Goal: Task Accomplishment & Management: Use online tool/utility

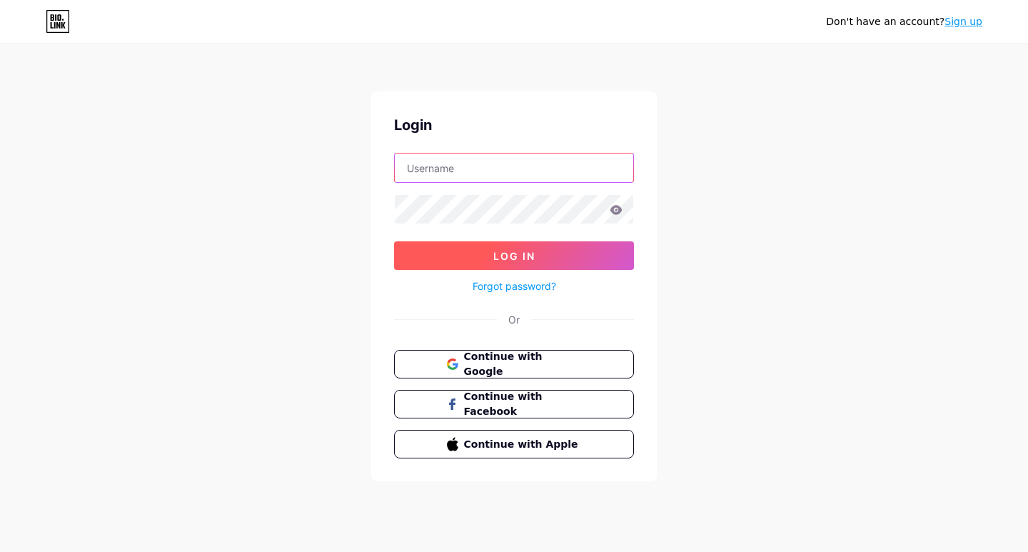
type input "labormaxdesmoines"
click at [408, 260] on button "Log In" at bounding box center [514, 255] width 240 height 29
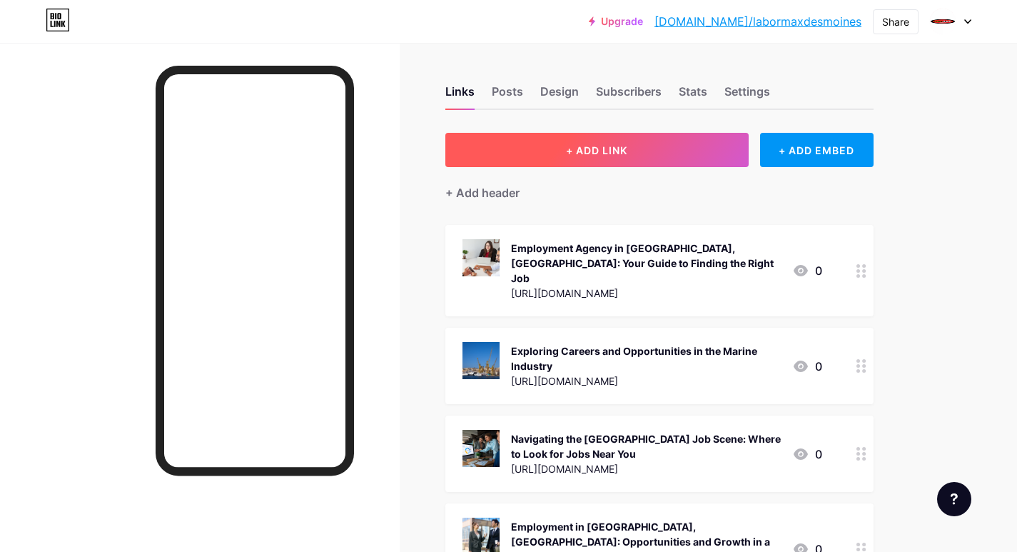
click at [566, 147] on span "+ ADD LINK" at bounding box center [596, 150] width 61 height 12
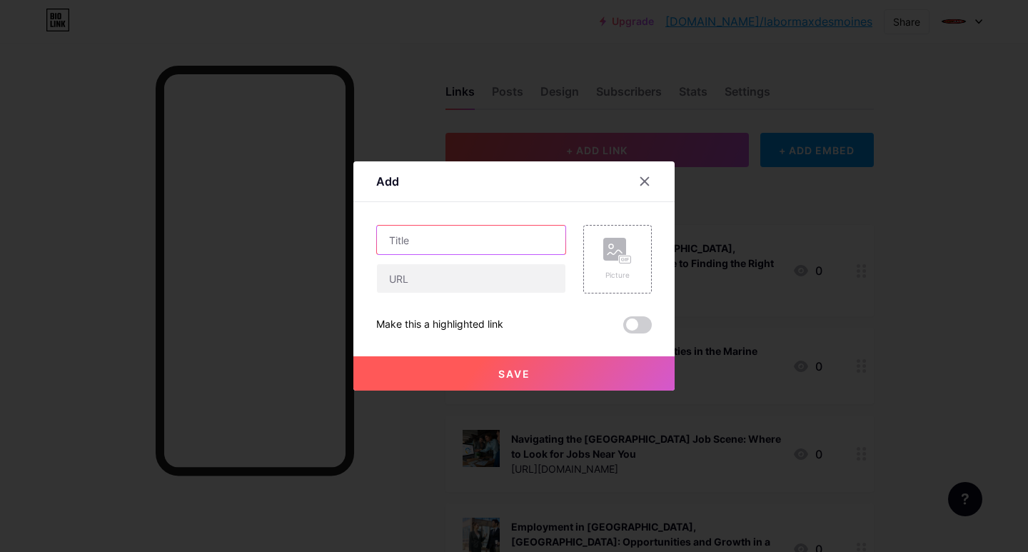
click at [421, 247] on input "text" at bounding box center [471, 240] width 188 height 29
paste input "Flexible [DEMOGRAPHIC_DATA] Jobs in [GEOGRAPHIC_DATA], [GEOGRAPHIC_DATA]"
type input "Flexible [DEMOGRAPHIC_DATA] Jobs in [GEOGRAPHIC_DATA], [GEOGRAPHIC_DATA]"
click at [411, 293] on div at bounding box center [471, 278] width 190 height 30
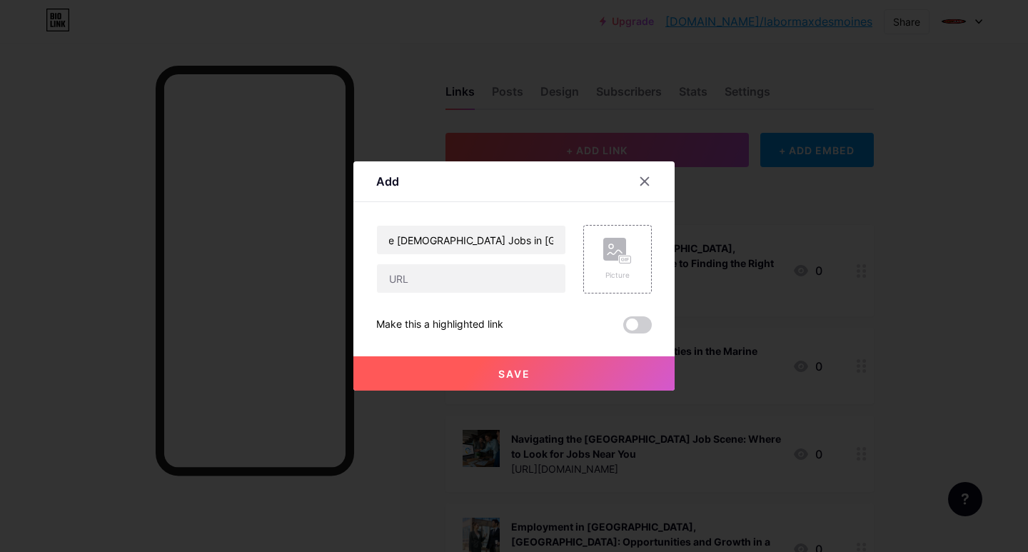
scroll to position [0, 0]
click at [416, 281] on input "text" at bounding box center [471, 278] width 188 height 29
paste input "[URL][DOMAIN_NAME]"
type input "[URL][DOMAIN_NAME]"
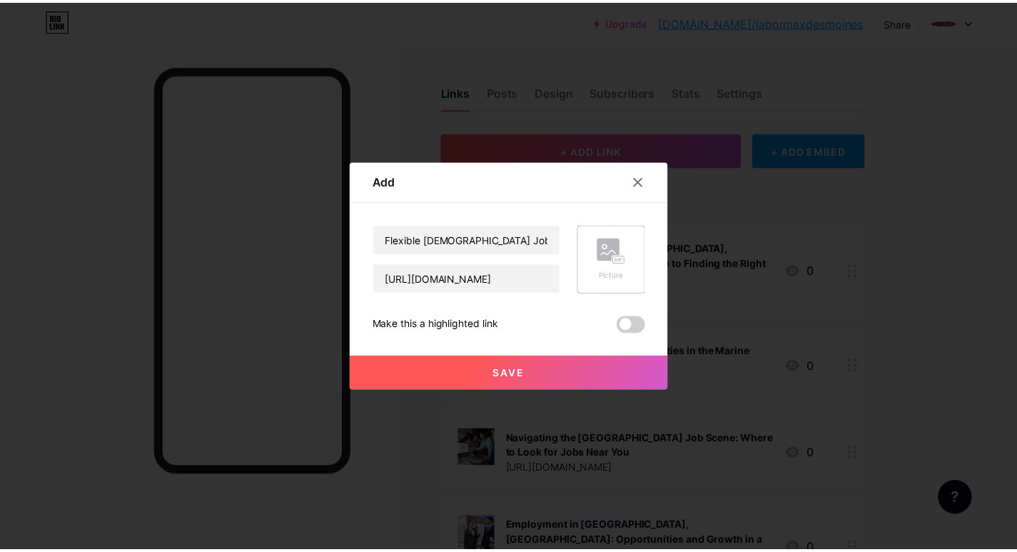
scroll to position [0, 0]
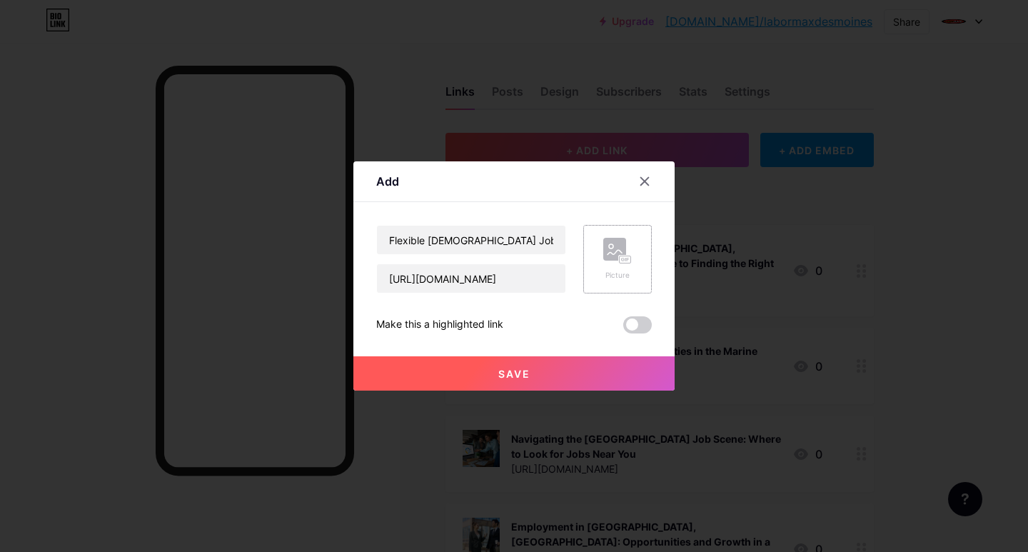
click at [630, 265] on div "Picture" at bounding box center [617, 259] width 29 height 43
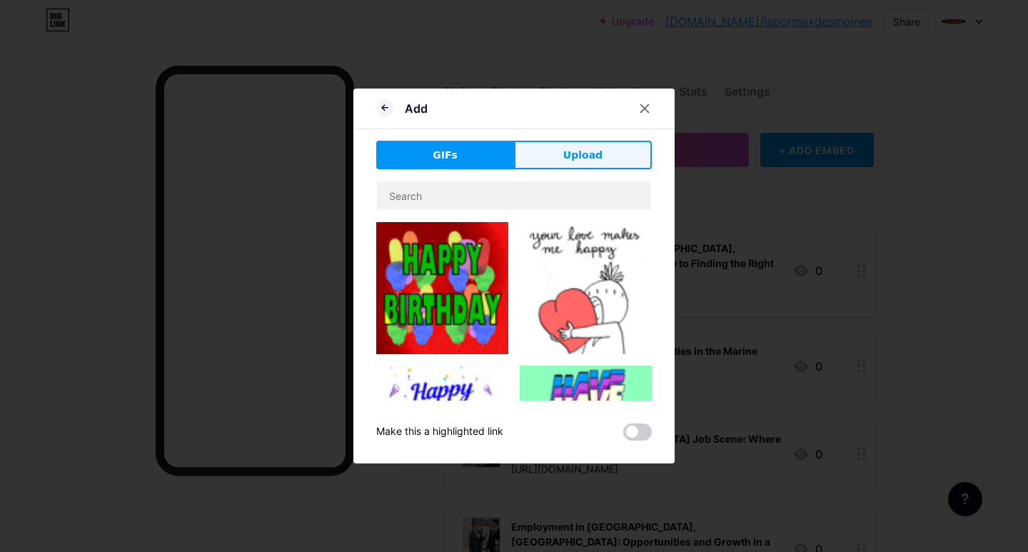
click at [572, 157] on span "Upload" at bounding box center [582, 155] width 39 height 15
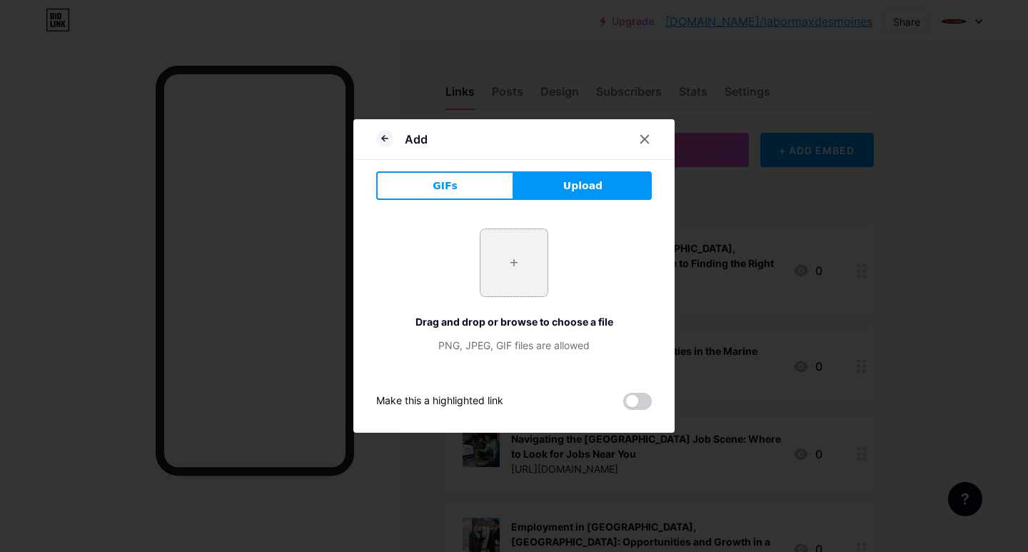
click at [528, 252] on input "file" at bounding box center [514, 262] width 67 height 67
type input "C:\fakepath\Flexible [DEMOGRAPHIC_DATA] Jobs in [GEOGRAPHIC_DATA], [GEOGRAPHIC_…"
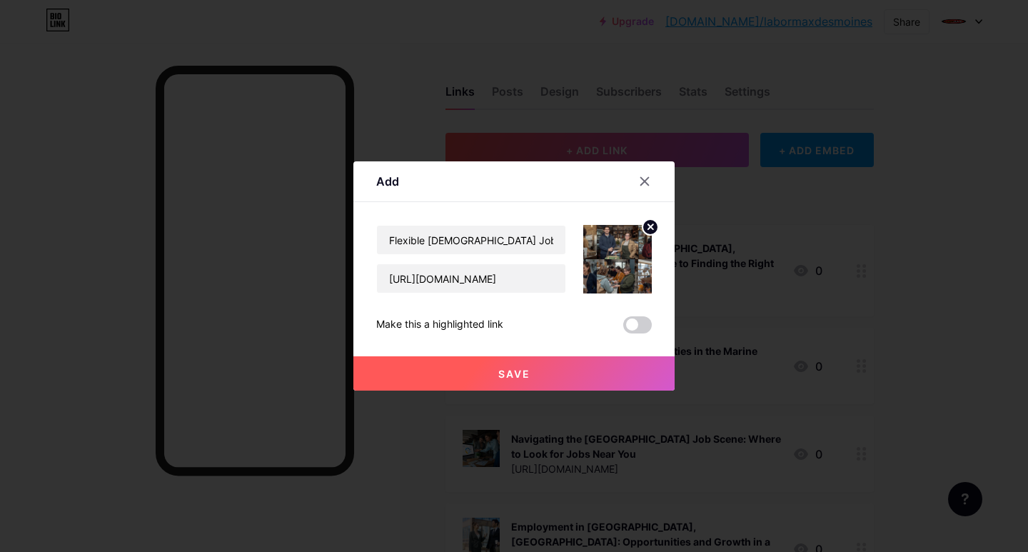
click at [408, 374] on button "Save" at bounding box center [513, 373] width 321 height 34
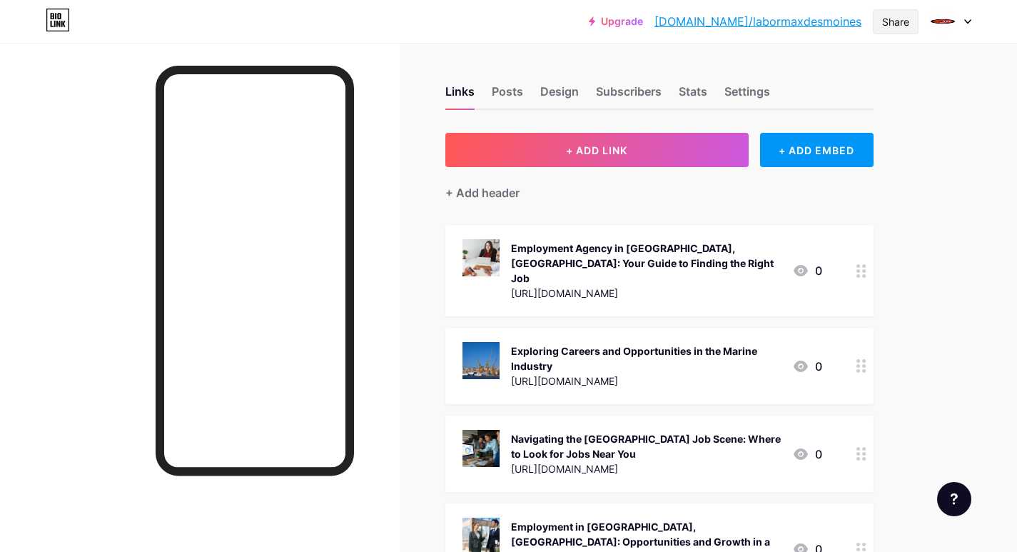
click at [890, 21] on div "Share" at bounding box center [896, 21] width 27 height 15
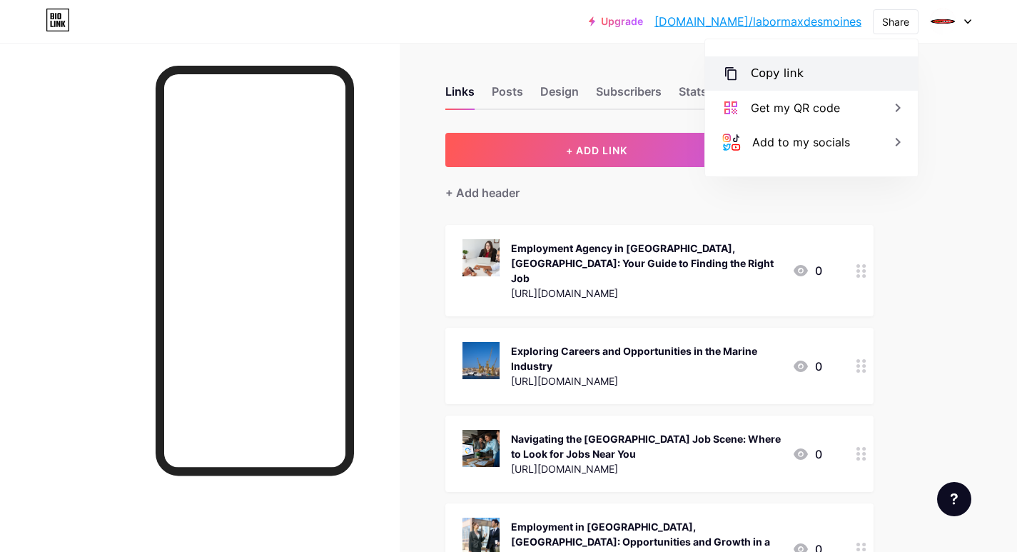
click at [765, 68] on div "Copy link" at bounding box center [777, 73] width 53 height 17
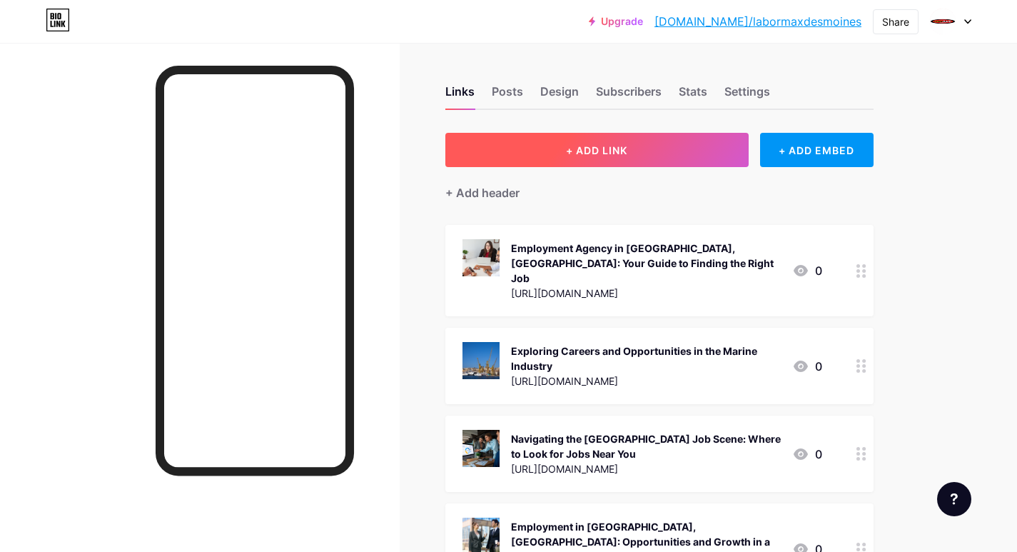
click at [565, 141] on button "+ ADD LINK" at bounding box center [597, 150] width 303 height 34
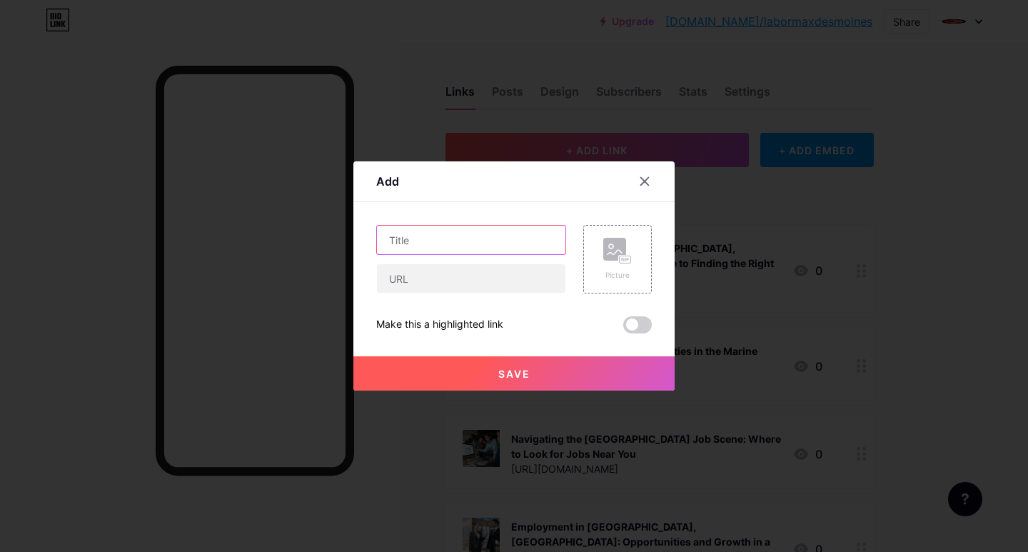
click at [412, 241] on input "text" at bounding box center [471, 240] width 188 height 29
paste input "Exciting Job Opportunities in Des Moines"
type input "Exciting Job Opportunities in Des Moines"
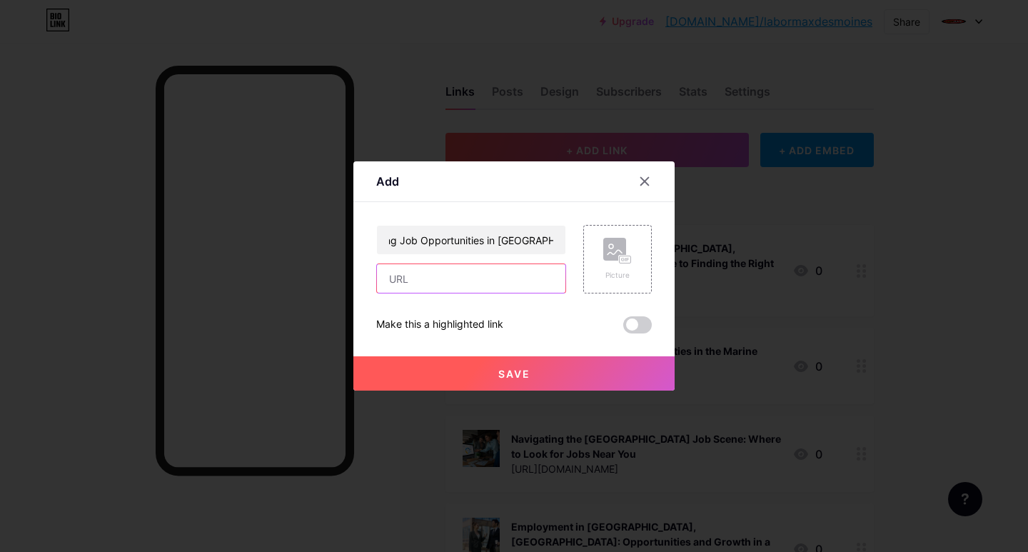
click at [409, 289] on input "text" at bounding box center [471, 278] width 188 height 29
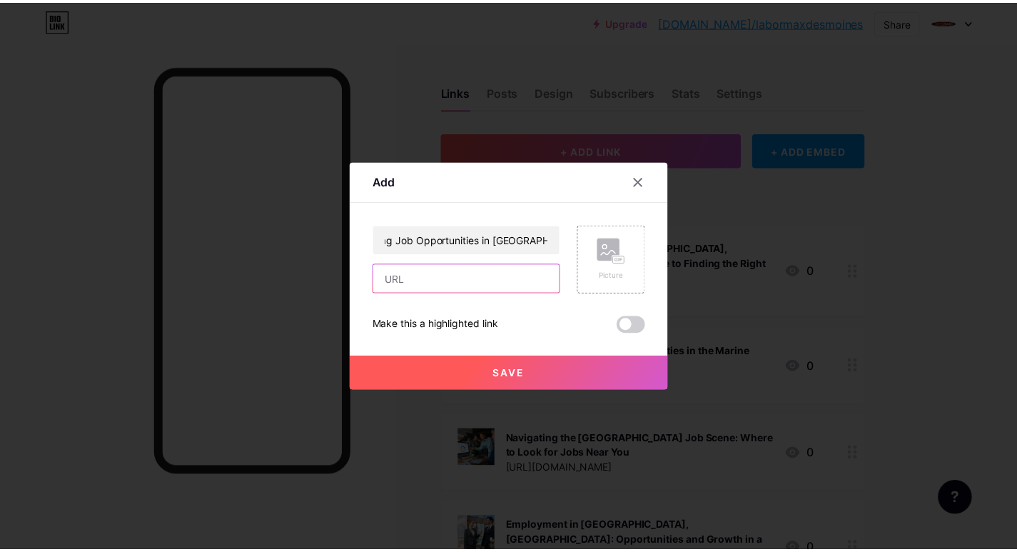
scroll to position [0, 0]
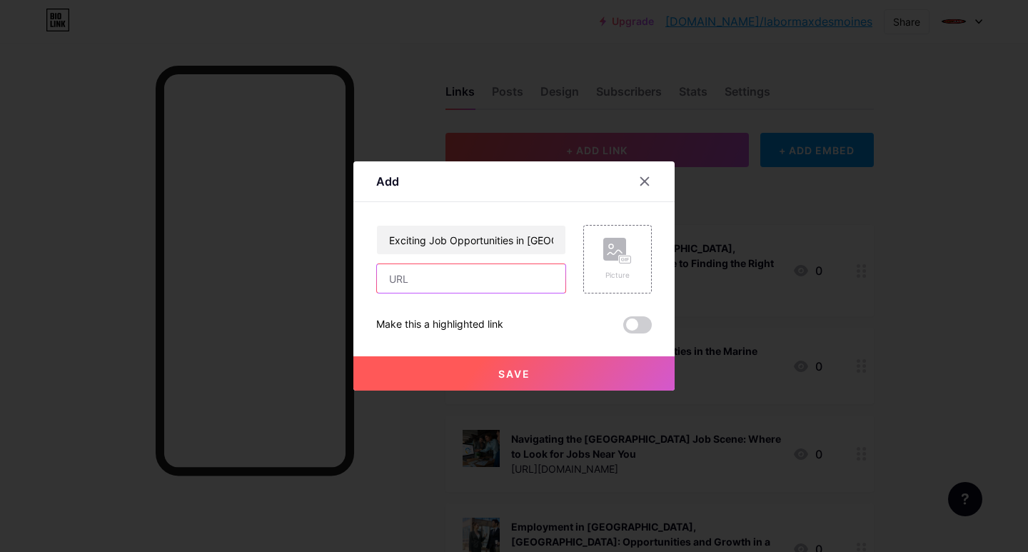
paste input "https://www.labormax.net/"
type input "https://www.labormax.net/"
click at [597, 257] on div "Picture" at bounding box center [617, 259] width 69 height 69
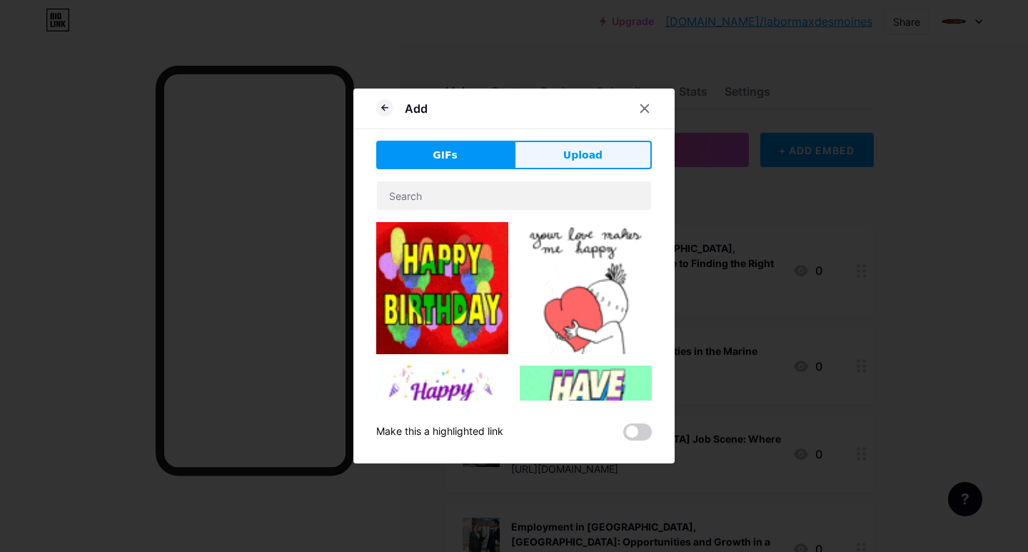
click at [545, 154] on button "Upload" at bounding box center [583, 155] width 138 height 29
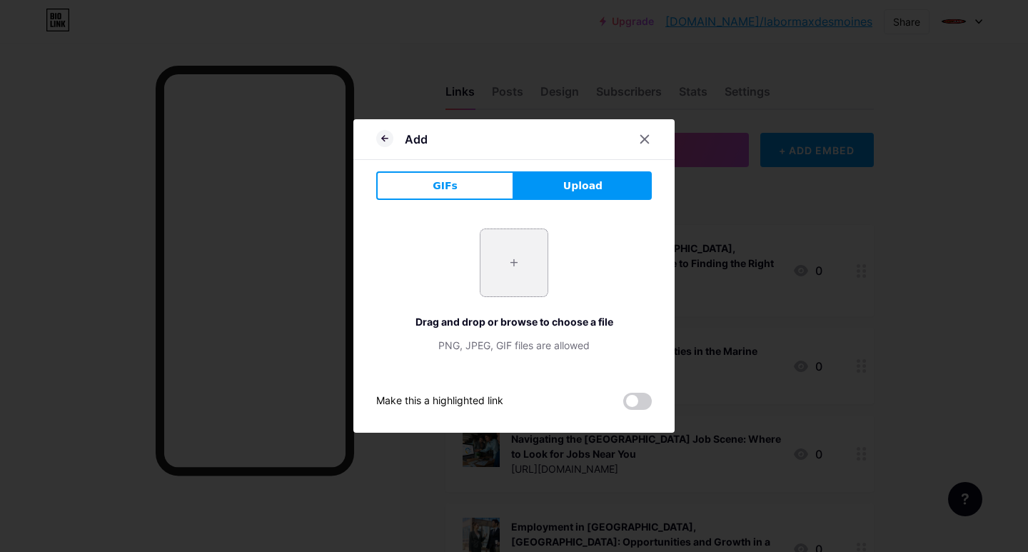
click at [503, 278] on input "file" at bounding box center [514, 262] width 67 height 67
type input "C:\fakepath\Exciting Job Opportunities in Des Moines.jpg"
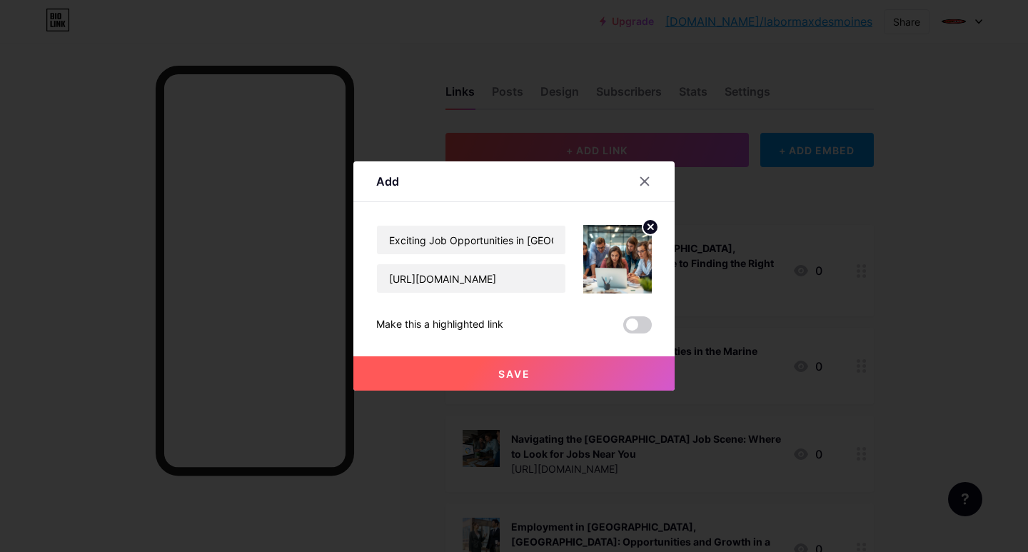
click at [496, 363] on button "Save" at bounding box center [513, 373] width 321 height 34
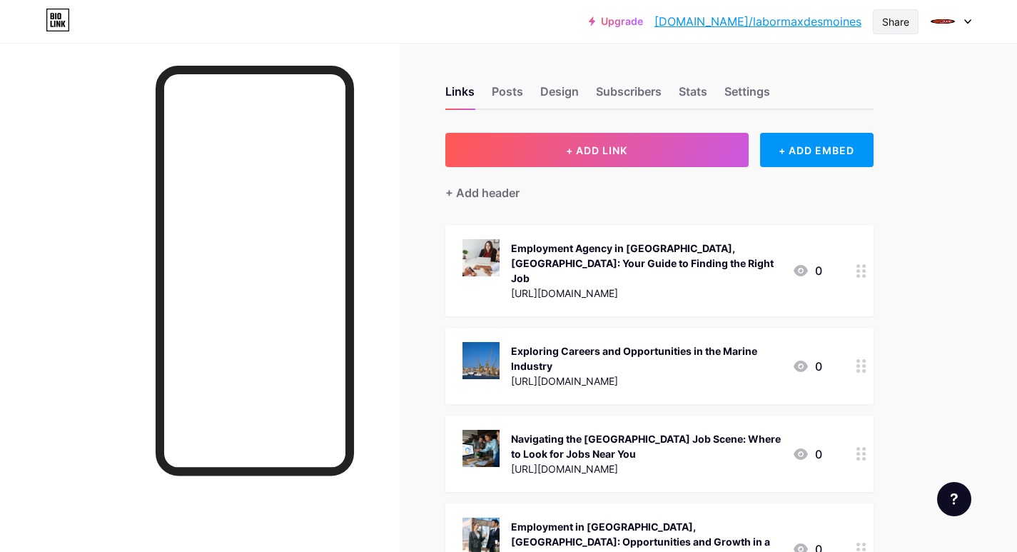
click at [895, 18] on div "Share" at bounding box center [896, 21] width 27 height 15
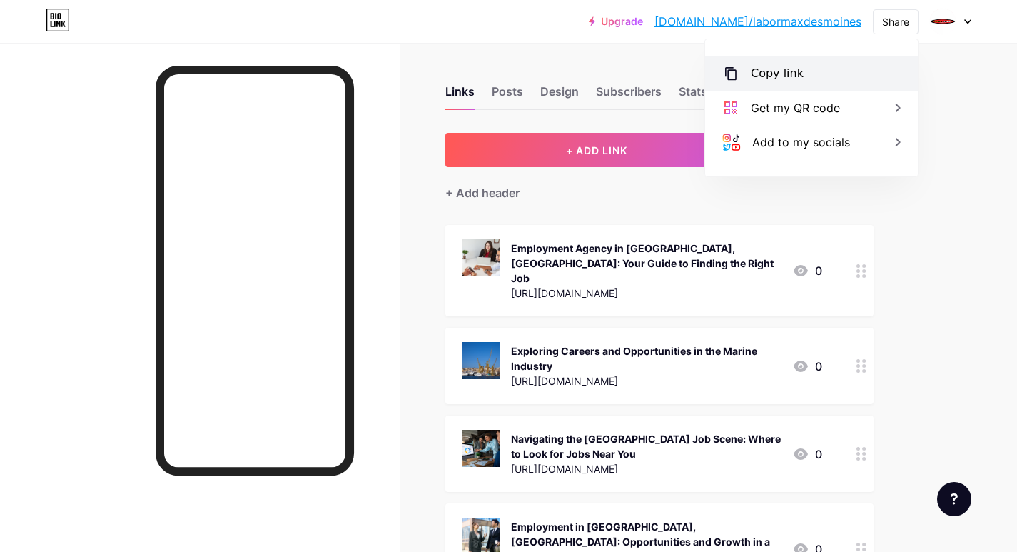
drag, startPoint x: 770, startPoint y: 69, endPoint x: 773, endPoint y: 94, distance: 25.2
click at [769, 69] on div "Copy link" at bounding box center [777, 73] width 53 height 17
